Goal: Find specific page/section: Find specific page/section

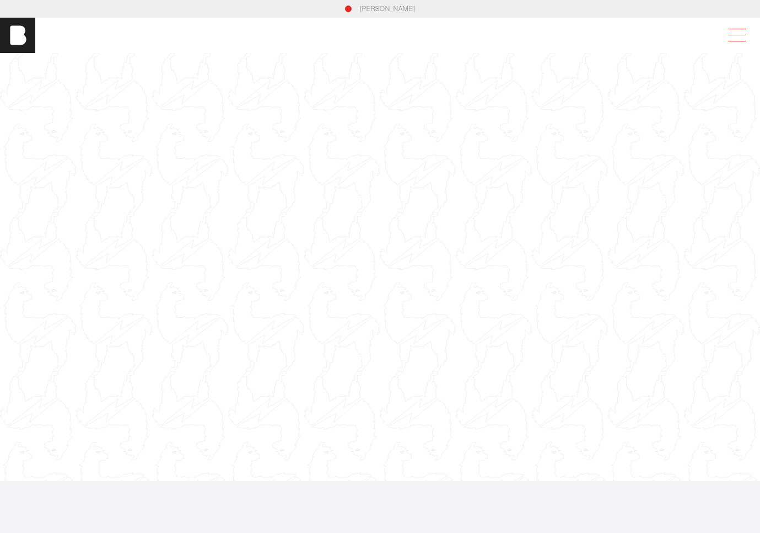
click at [731, 34] on span at bounding box center [734, 35] width 25 height 20
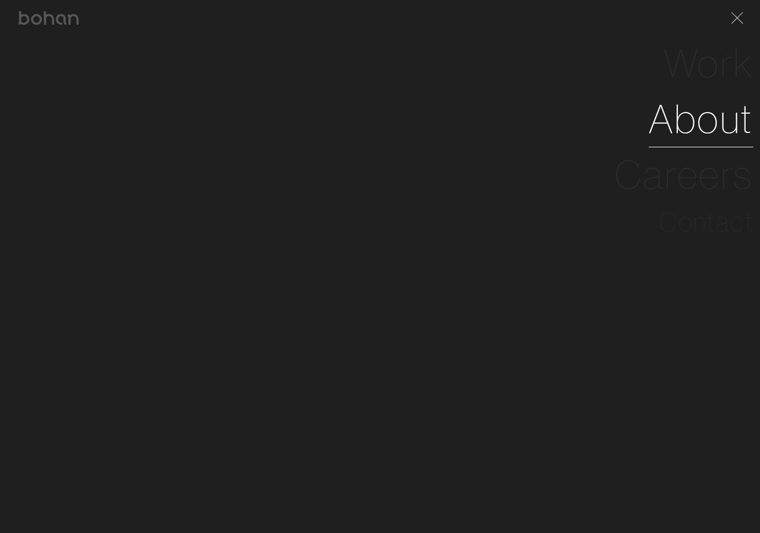
click at [663, 112] on link "About" at bounding box center [701, 119] width 105 height 56
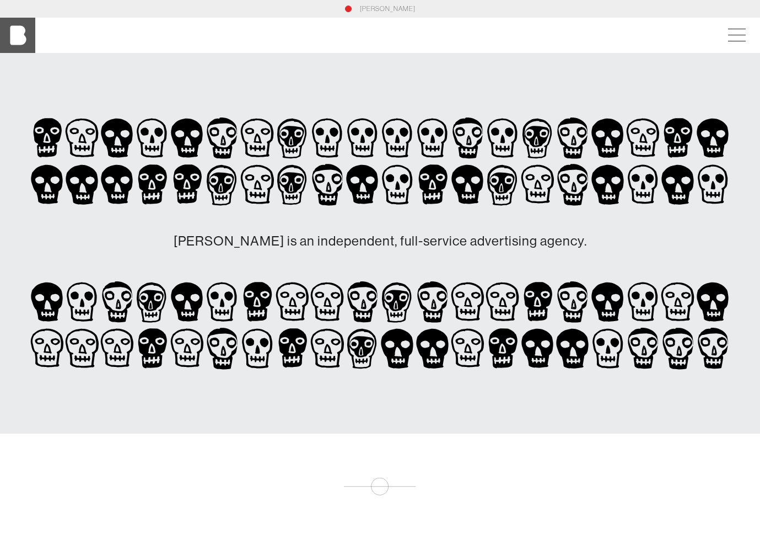
click at [19, 36] on img at bounding box center [17, 35] width 35 height 35
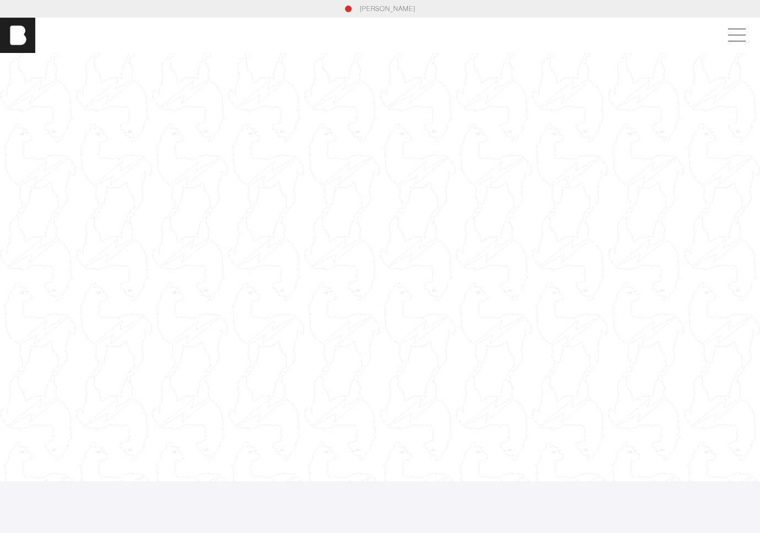
click at [365, 6] on link "[PERSON_NAME]" at bounding box center [388, 9] width 56 height 10
